Goal: Task Accomplishment & Management: Use online tool/utility

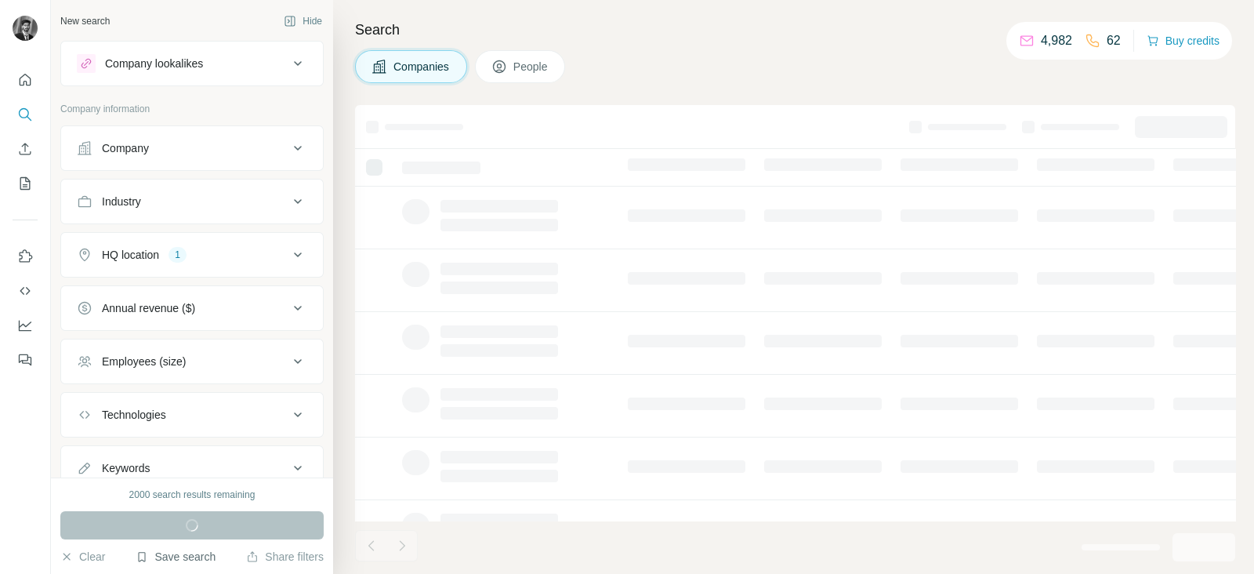
click at [169, 562] on button "Save search" at bounding box center [176, 557] width 80 height 16
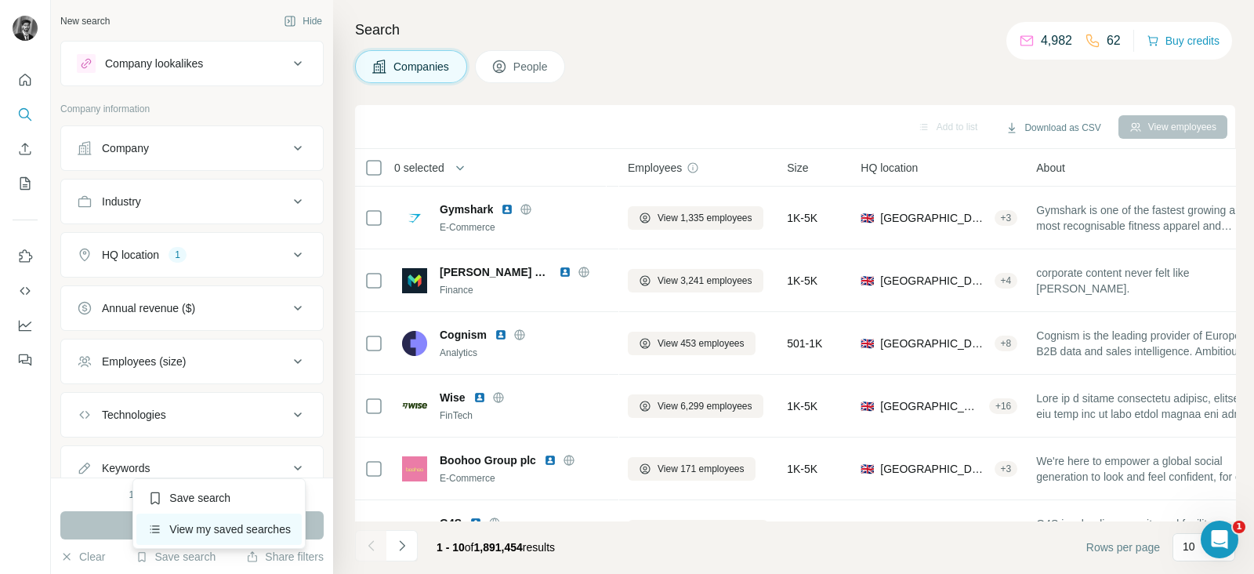
click at [191, 534] on div "View my saved searches" at bounding box center [218, 528] width 165 height 31
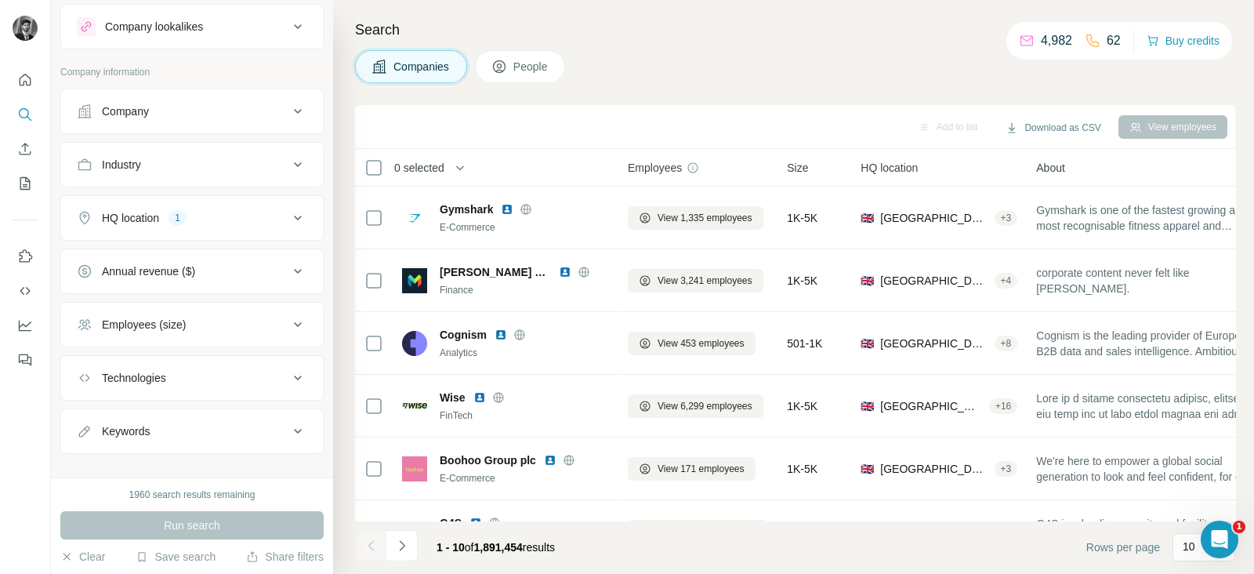
scroll to position [55, 0]
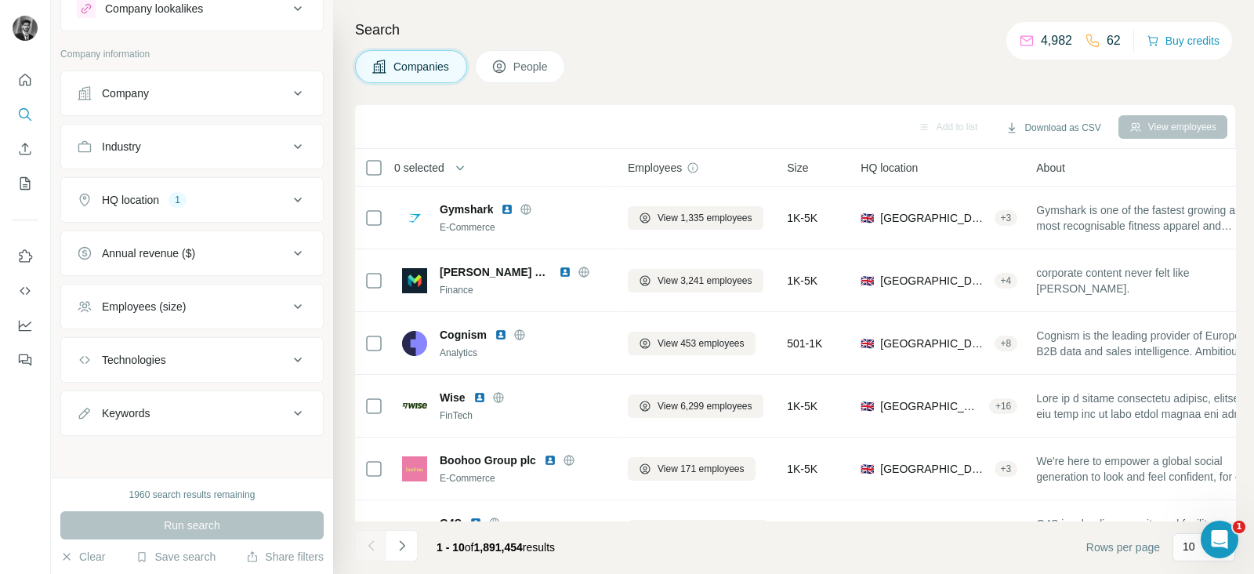
click at [288, 92] on icon at bounding box center [297, 93] width 19 height 19
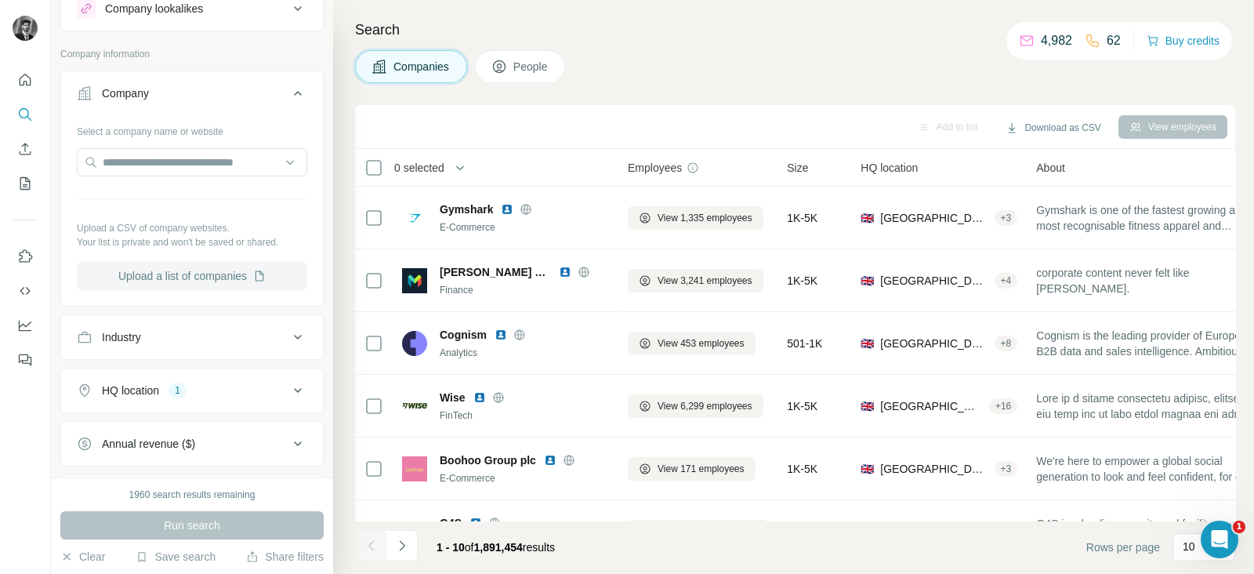
click at [198, 269] on button "Upload a list of companies" at bounding box center [192, 276] width 230 height 28
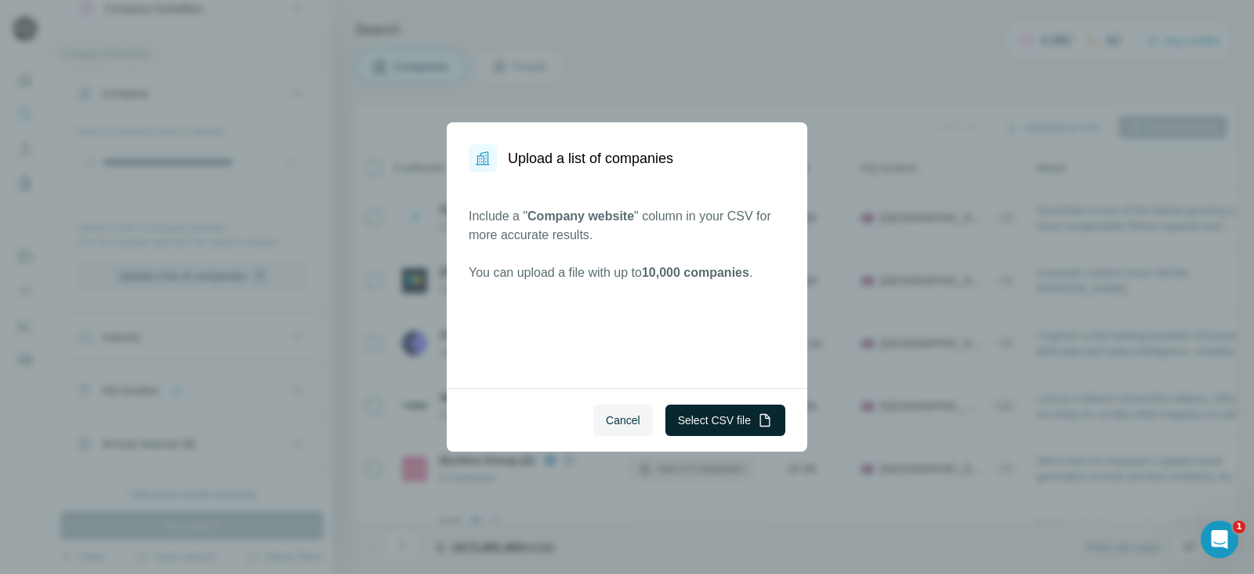
click at [693, 418] on button "Select CSV file" at bounding box center [725, 419] width 120 height 31
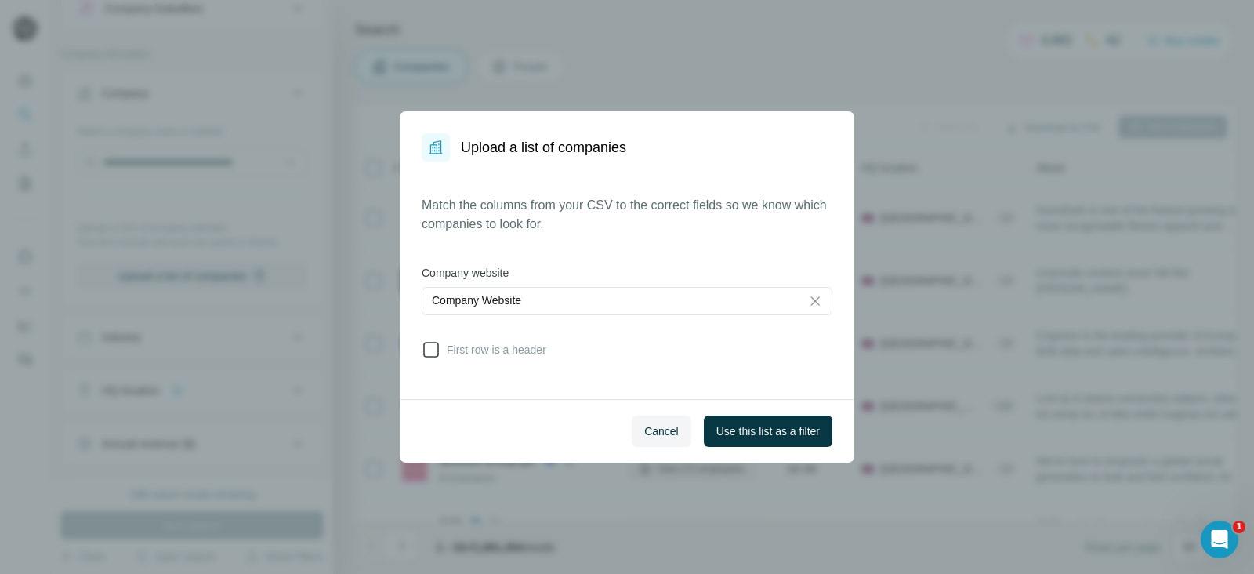
click at [444, 346] on span "First row is a header" at bounding box center [493, 350] width 106 height 16
click at [749, 433] on span "Use this list as a filter" at bounding box center [767, 431] width 103 height 16
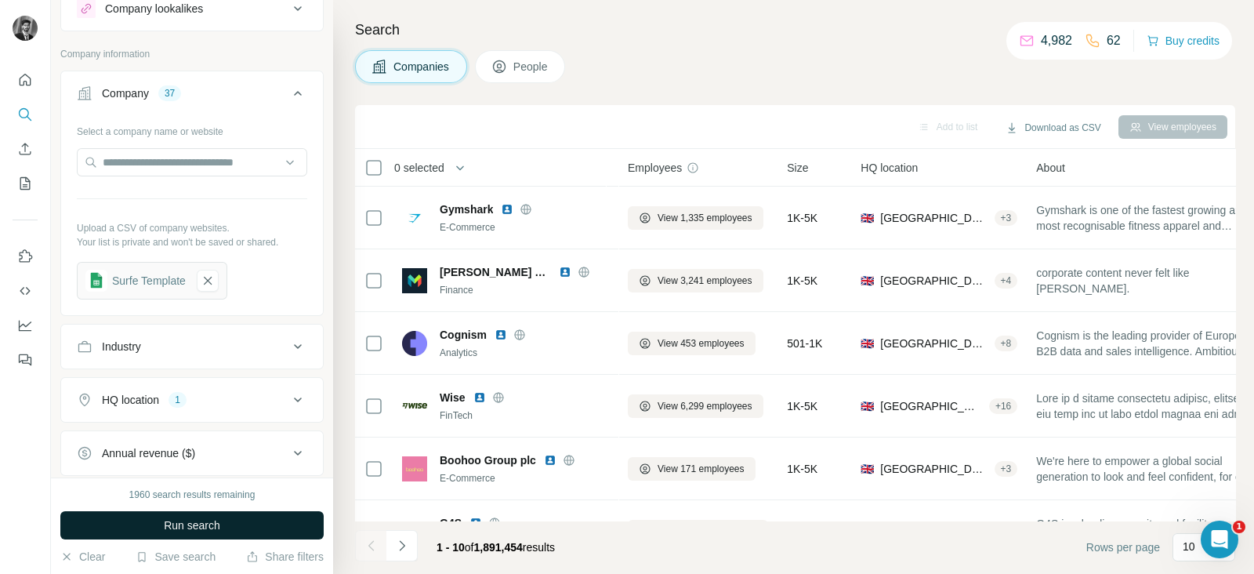
click at [204, 527] on span "Run search" at bounding box center [192, 525] width 56 height 16
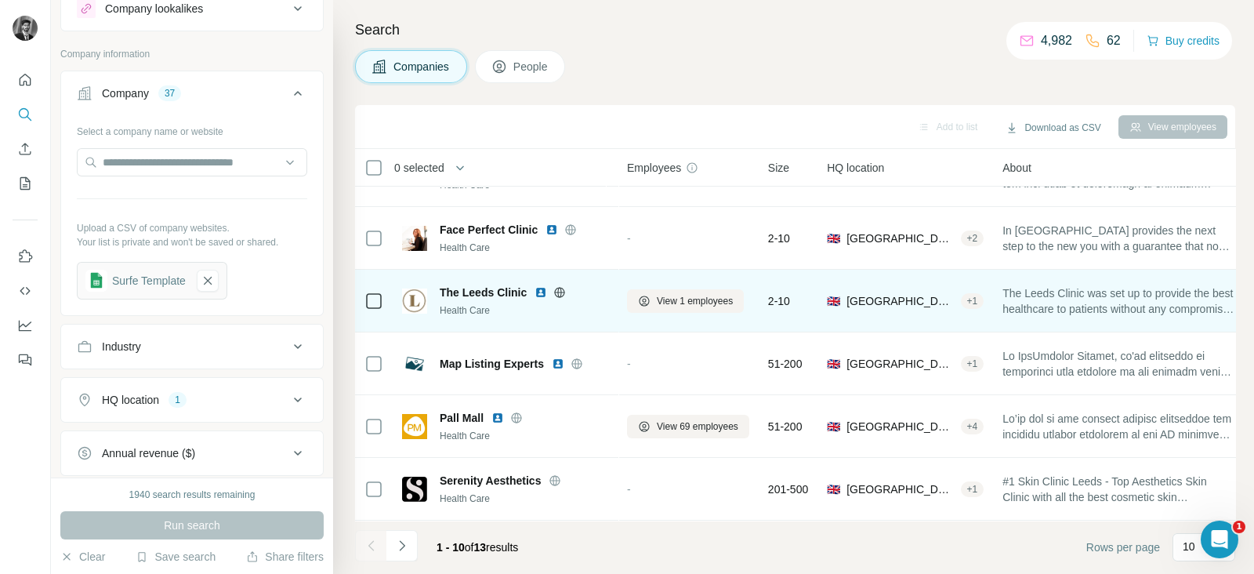
scroll to position [303, 0]
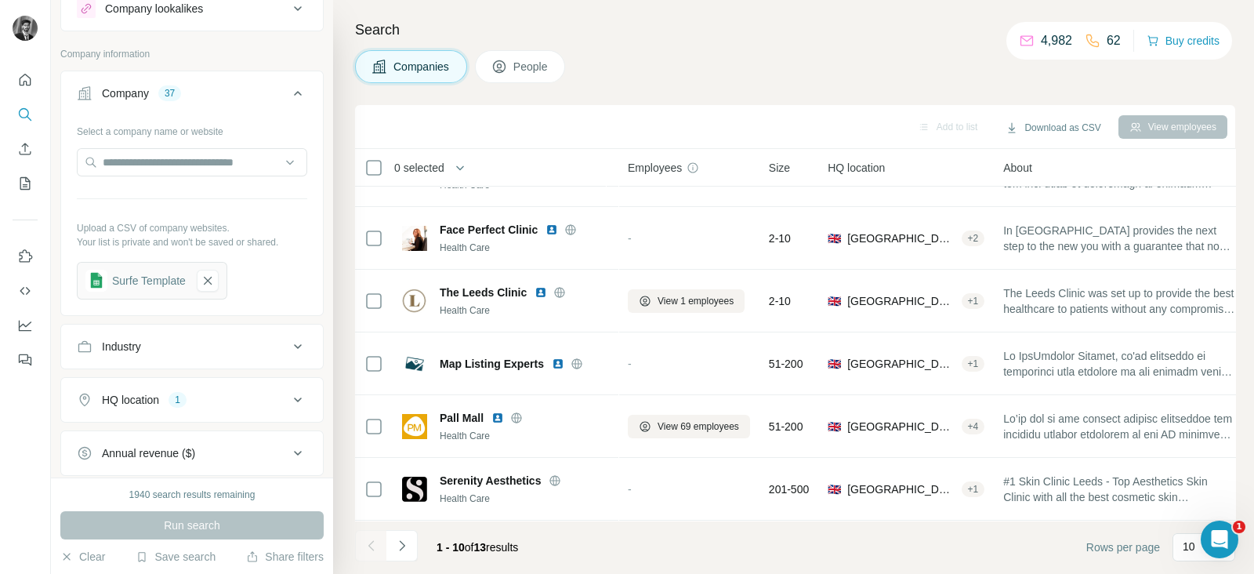
click at [530, 74] on button "People" at bounding box center [520, 66] width 91 height 33
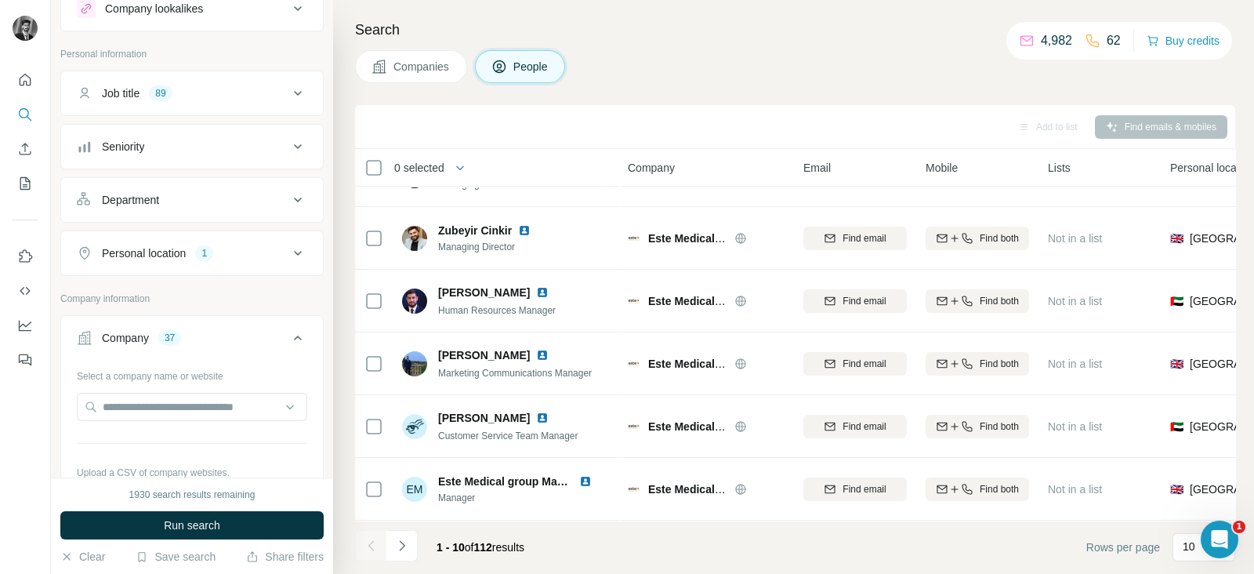
click at [165, 515] on button "Run search" at bounding box center [191, 525] width 263 height 28
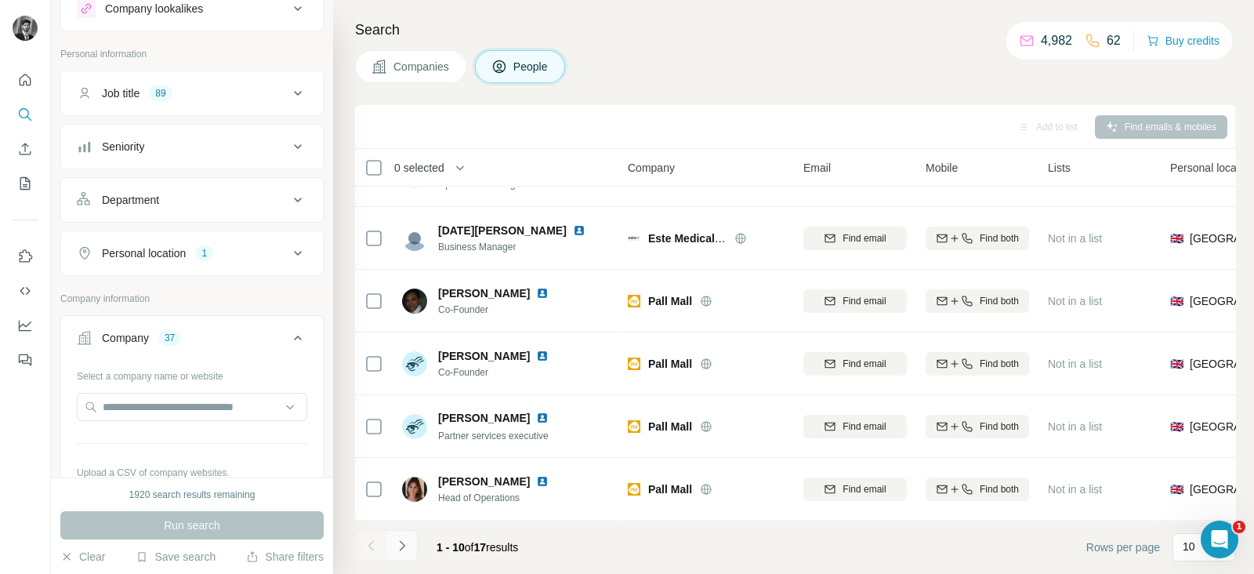
click at [400, 542] on icon "Navigate to next page" at bounding box center [401, 545] width 5 height 10
